Goal: Transaction & Acquisition: Register for event/course

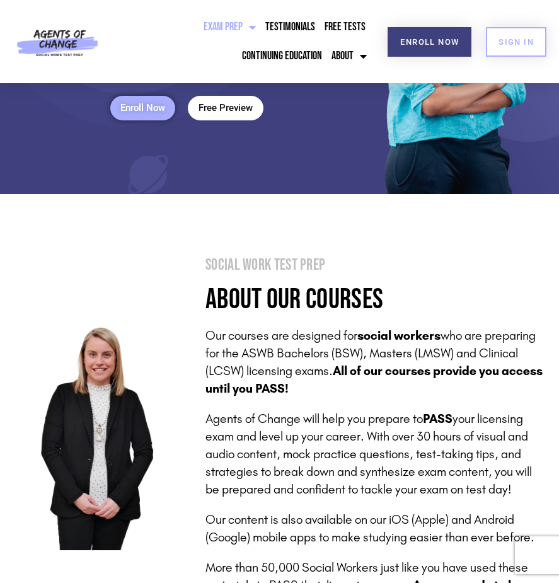
scroll to position [116, 0]
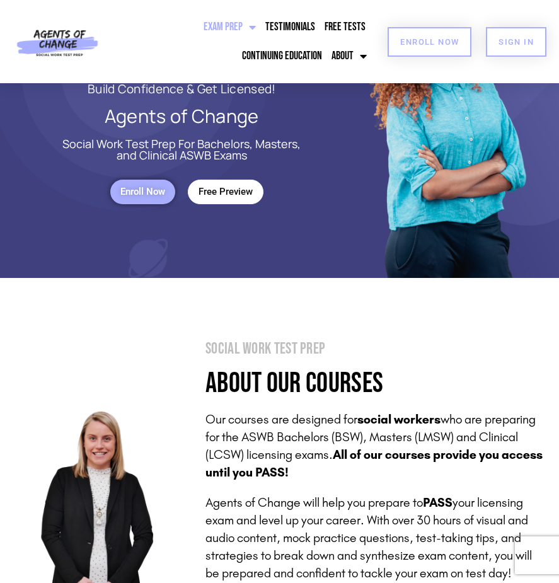
click at [438, 42] on span "Enroll Now" at bounding box center [429, 42] width 59 height 8
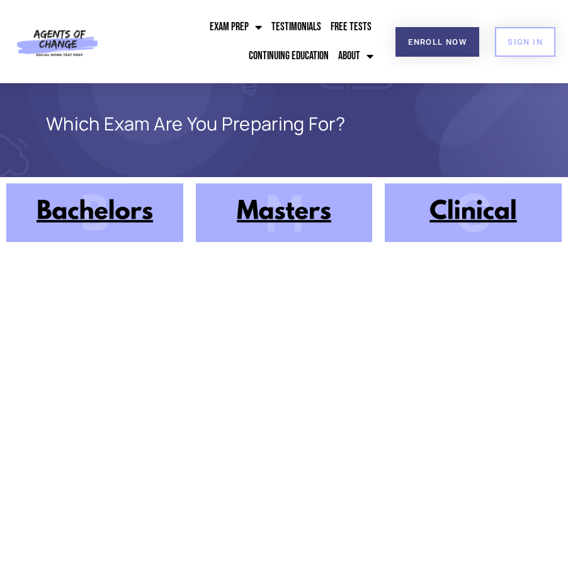
click at [467, 213] on img at bounding box center [473, 212] width 177 height 59
